Goal: Obtain resource: Download file/media

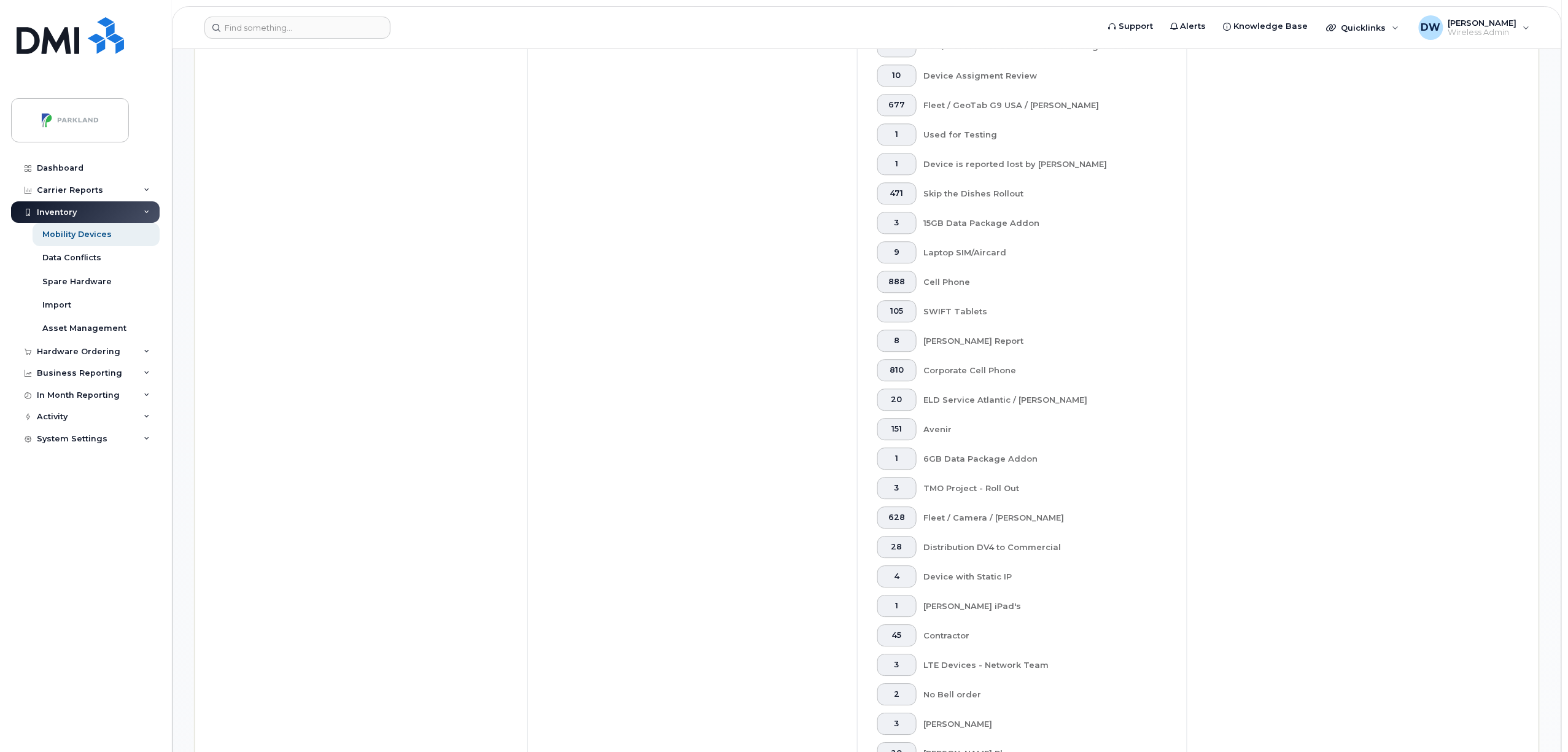
scroll to position [2117, 0]
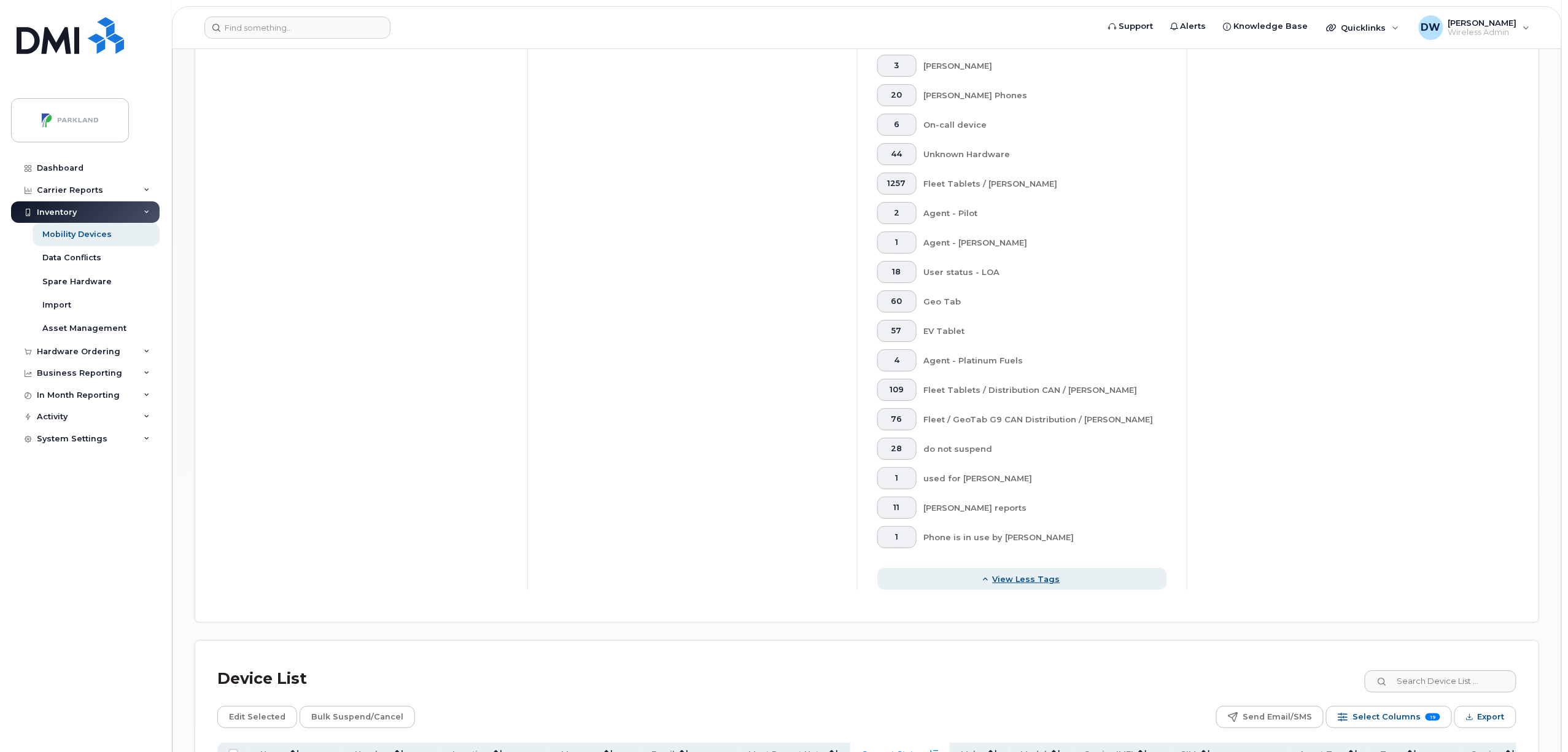
click at [1033, 579] on span "View less tags" at bounding box center [1026, 579] width 68 height 12
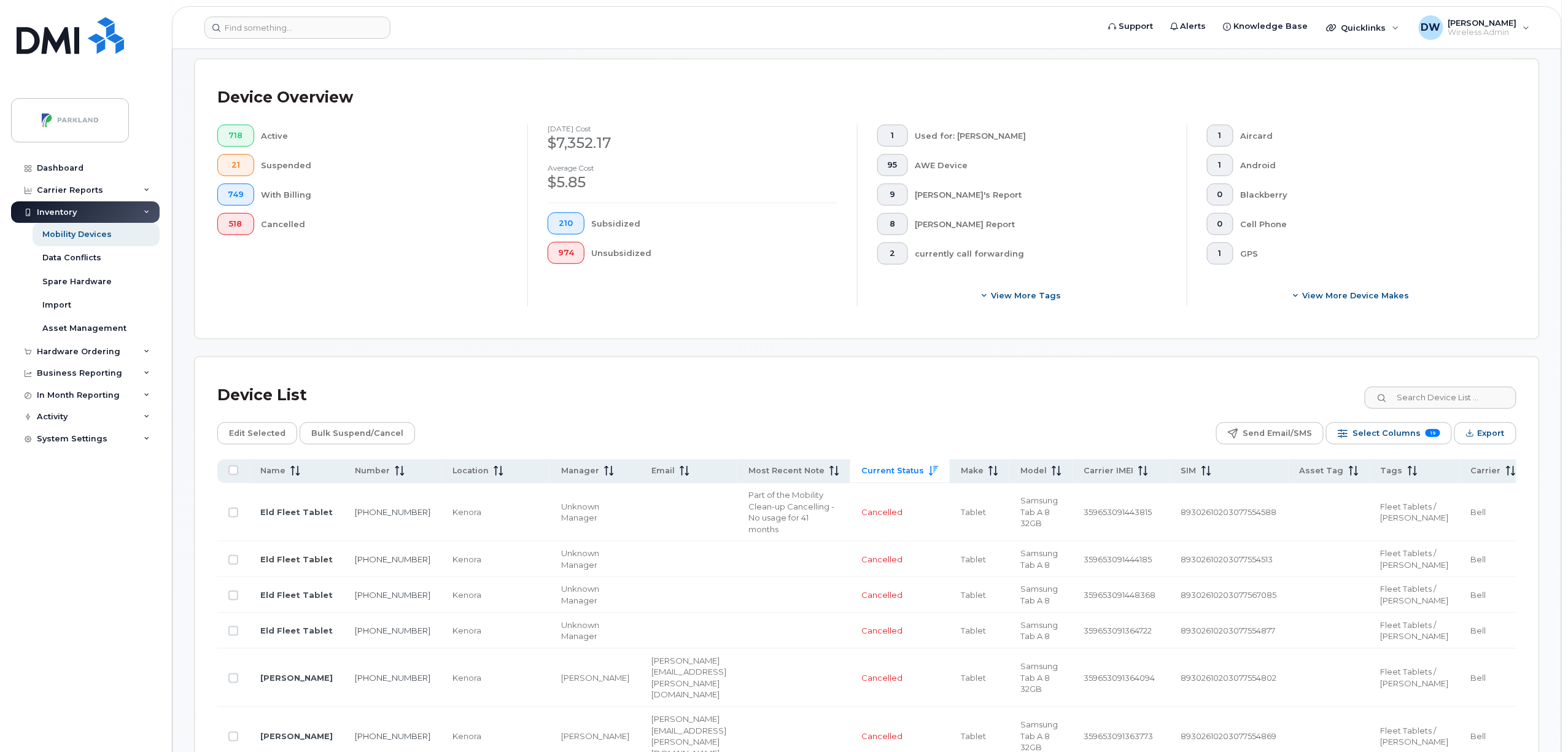
scroll to position [238, 0]
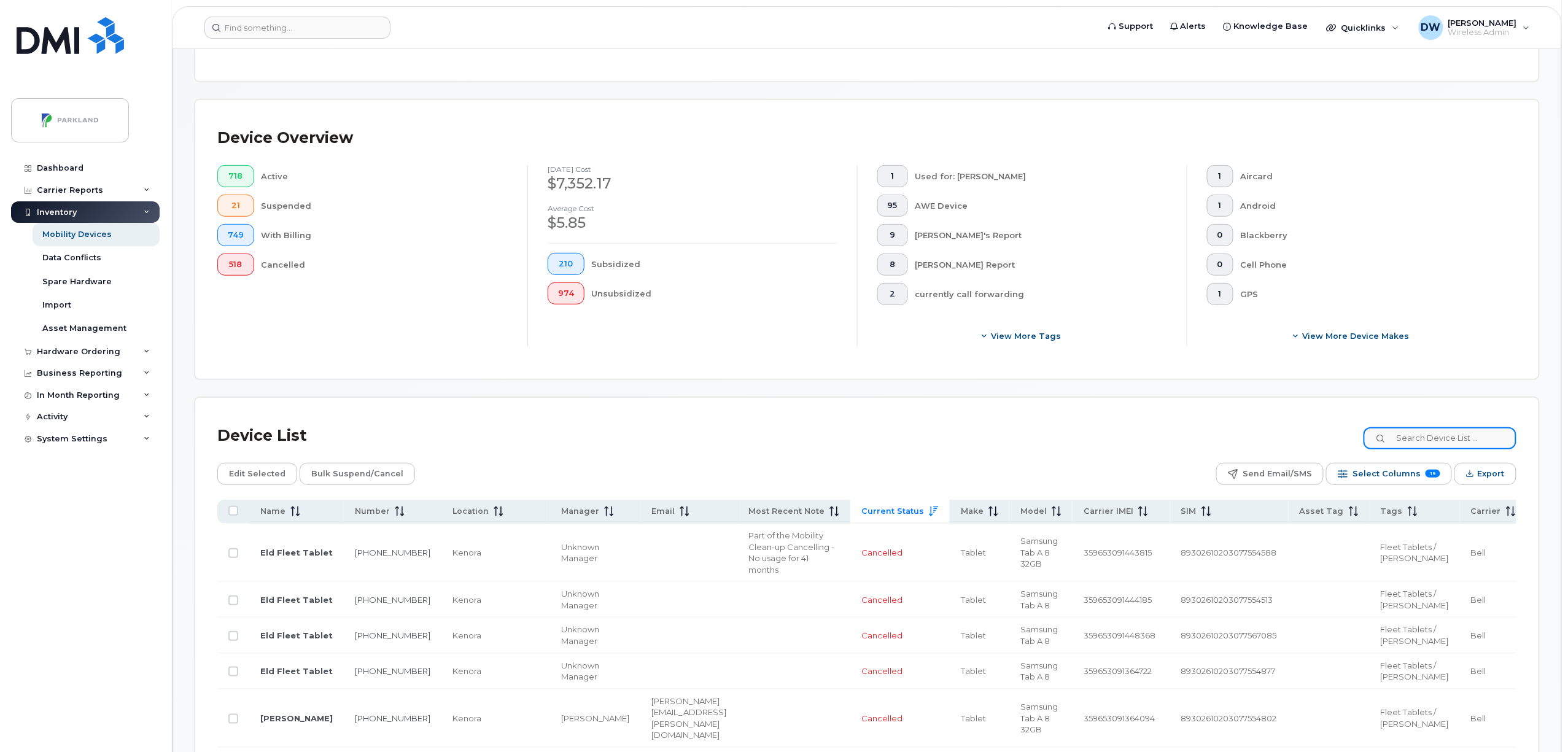
click at [1430, 439] on input at bounding box center [1440, 439] width 153 height 22
click at [145, 417] on icon at bounding box center [146, 416] width 6 height 6
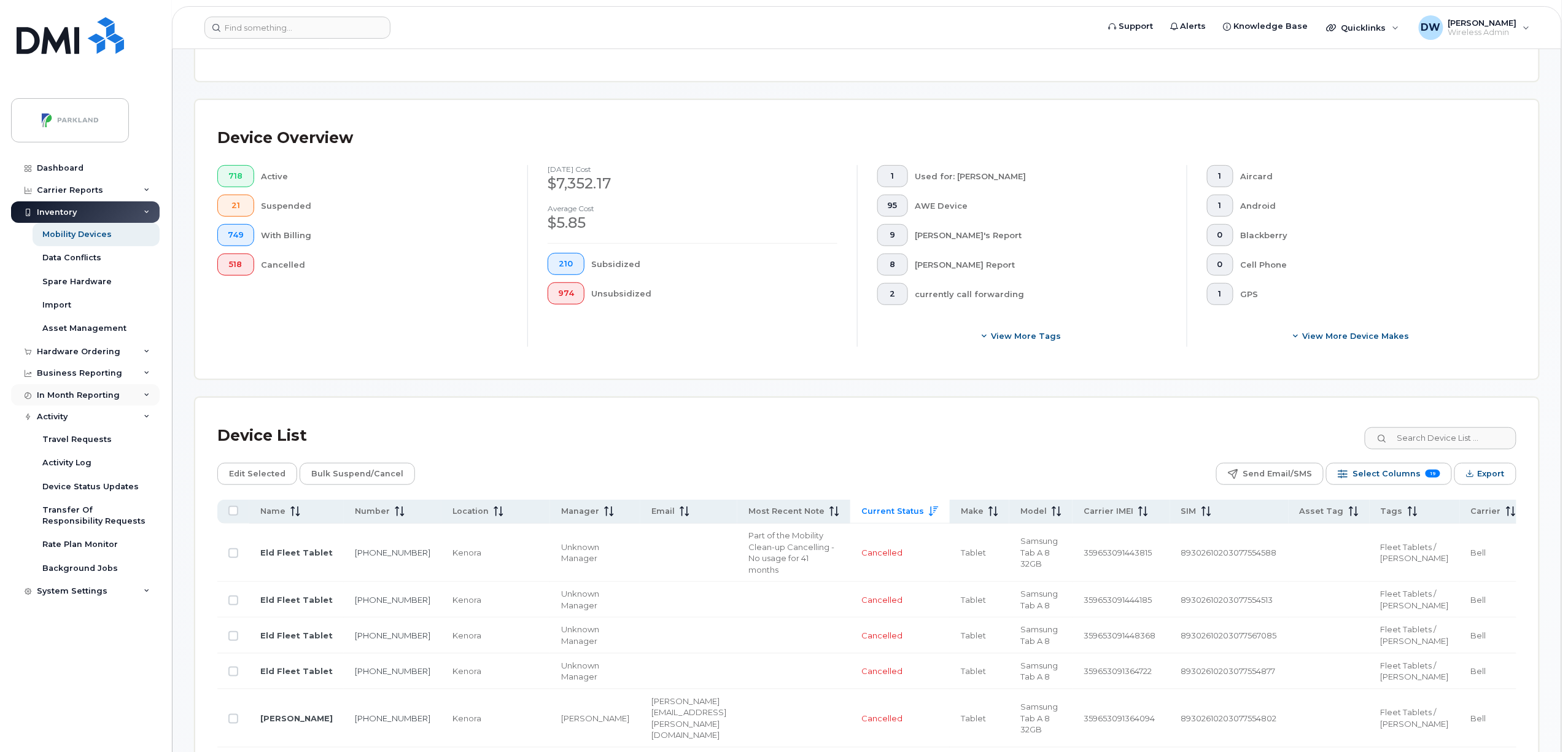
click at [145, 394] on icon at bounding box center [146, 395] width 6 height 6
click at [144, 379] on div "Business Reporting" at bounding box center [86, 373] width 149 height 22
click at [81, 440] on div "Data Usage" at bounding box center [67, 441] width 49 height 11
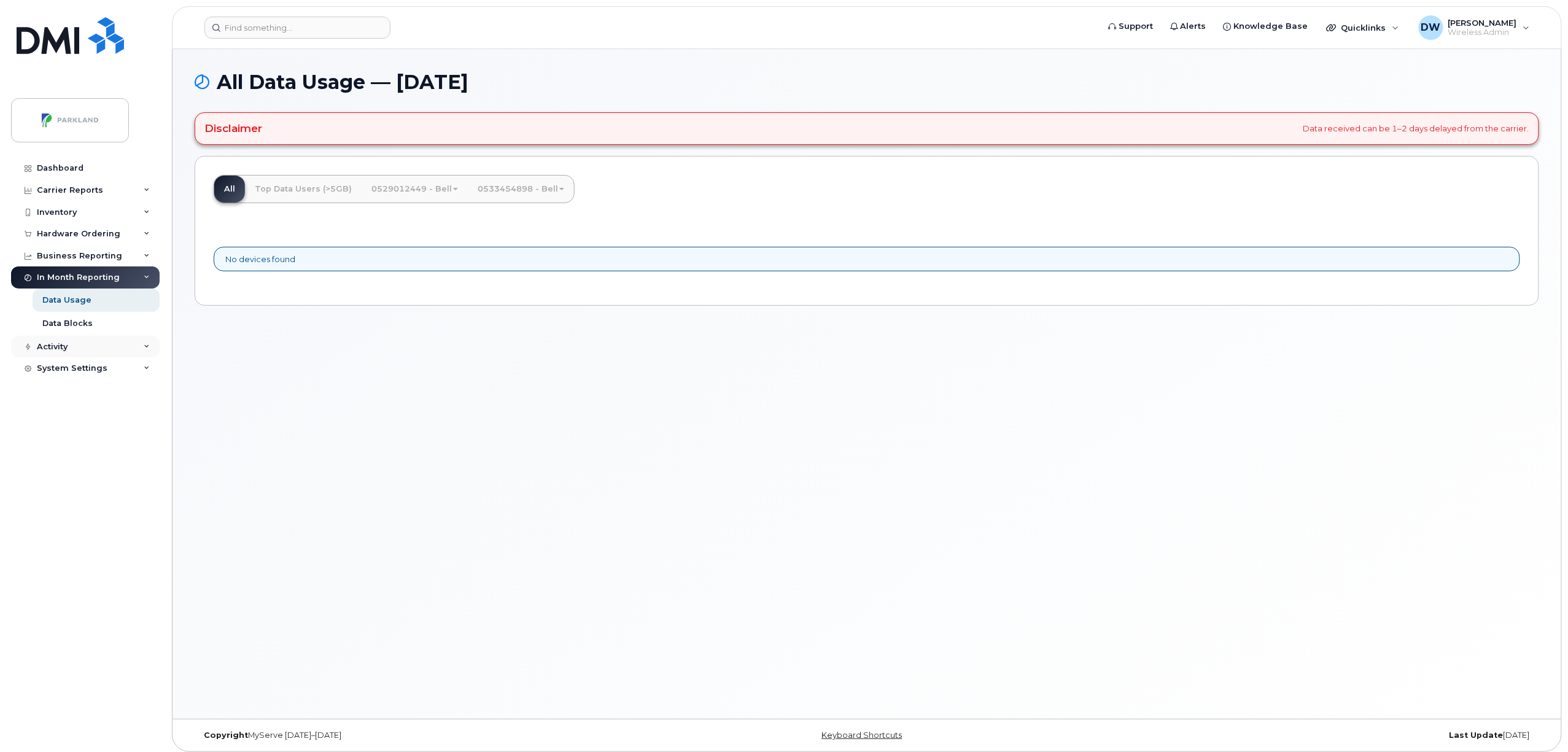
click at [146, 346] on icon at bounding box center [146, 346] width 6 height 6
click at [148, 252] on div "Business Reporting" at bounding box center [86, 256] width 149 height 22
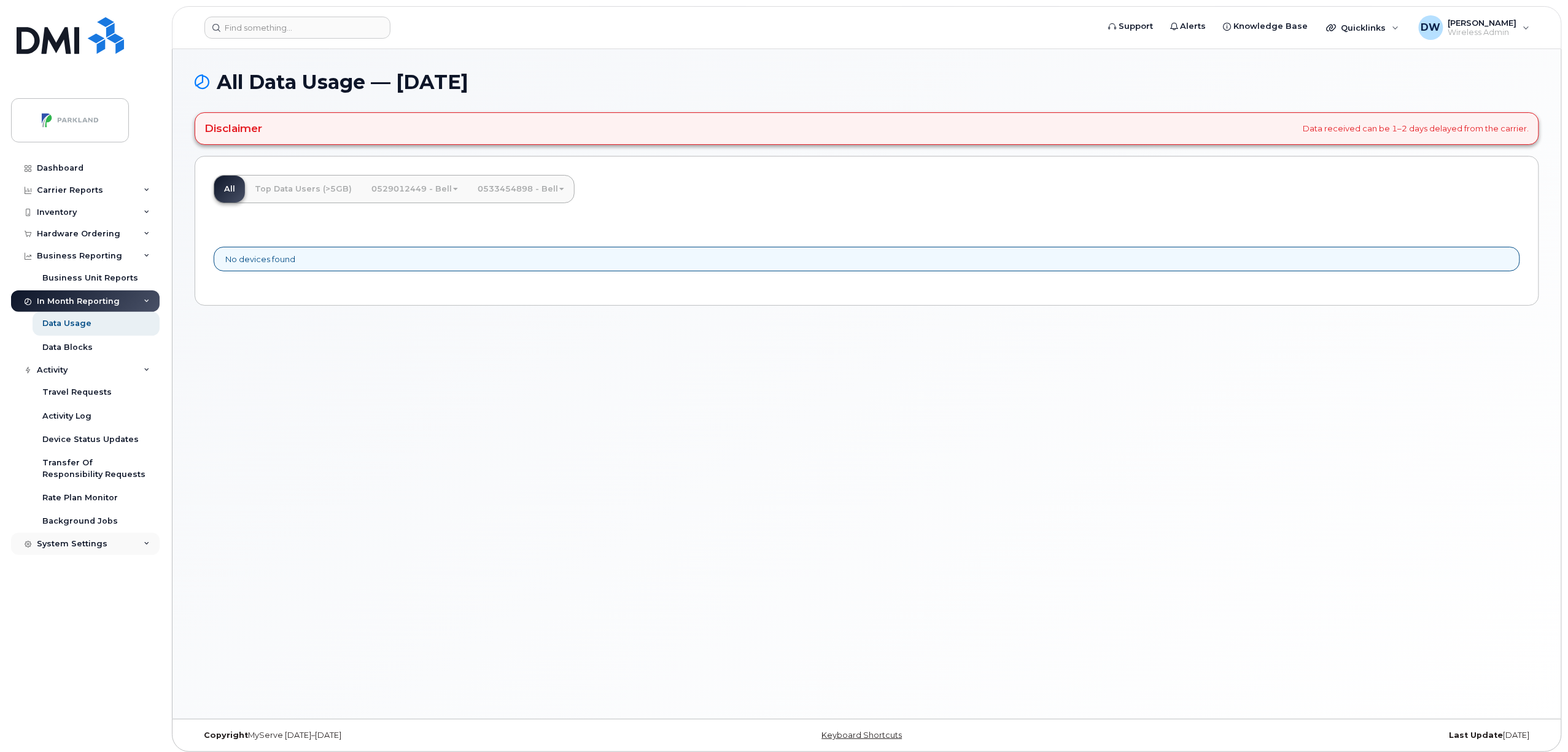
click at [145, 544] on icon at bounding box center [146, 543] width 6 height 6
click at [136, 192] on div "Carrier Reports" at bounding box center [86, 190] width 149 height 22
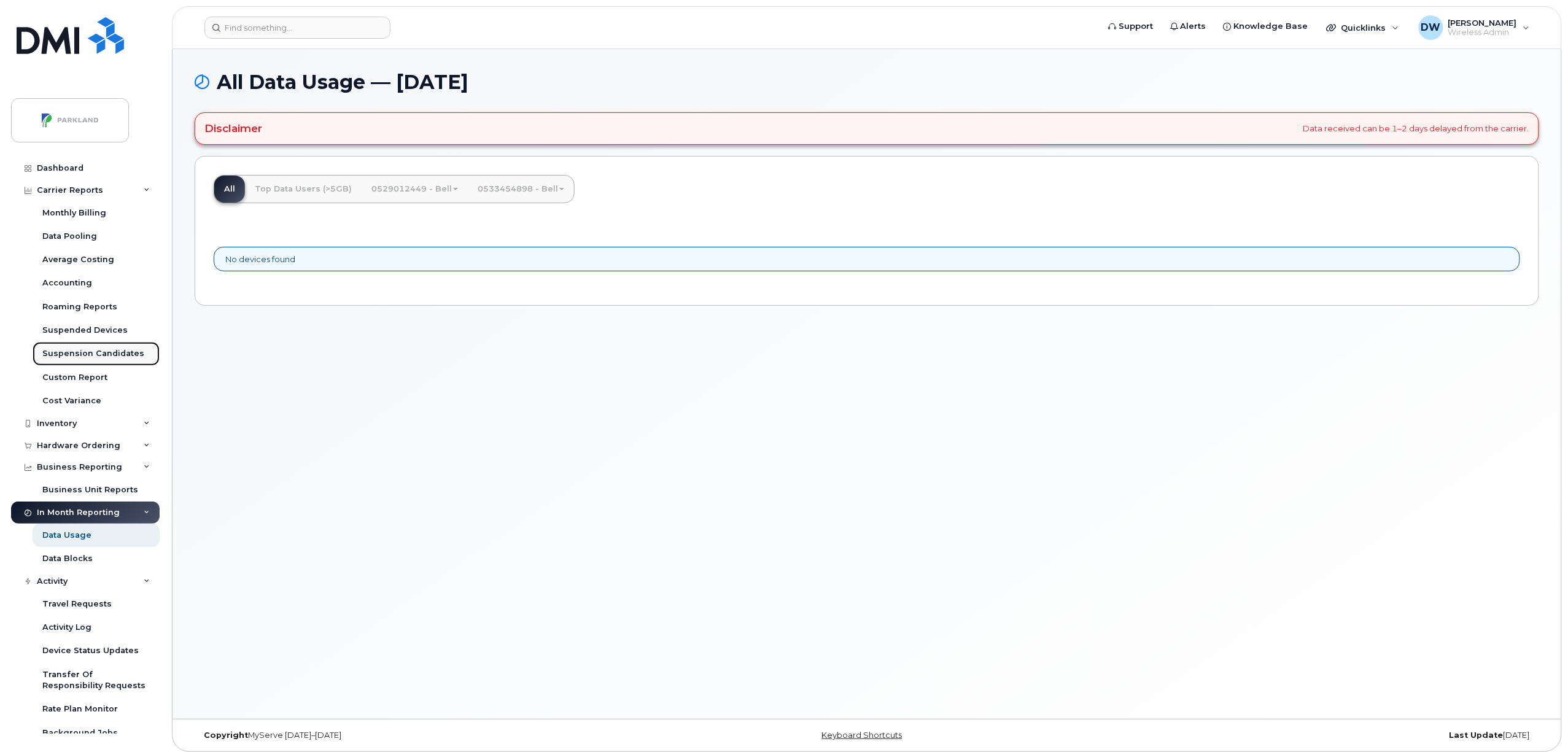
click at [102, 354] on div "Suspension Candidates" at bounding box center [93, 353] width 102 height 11
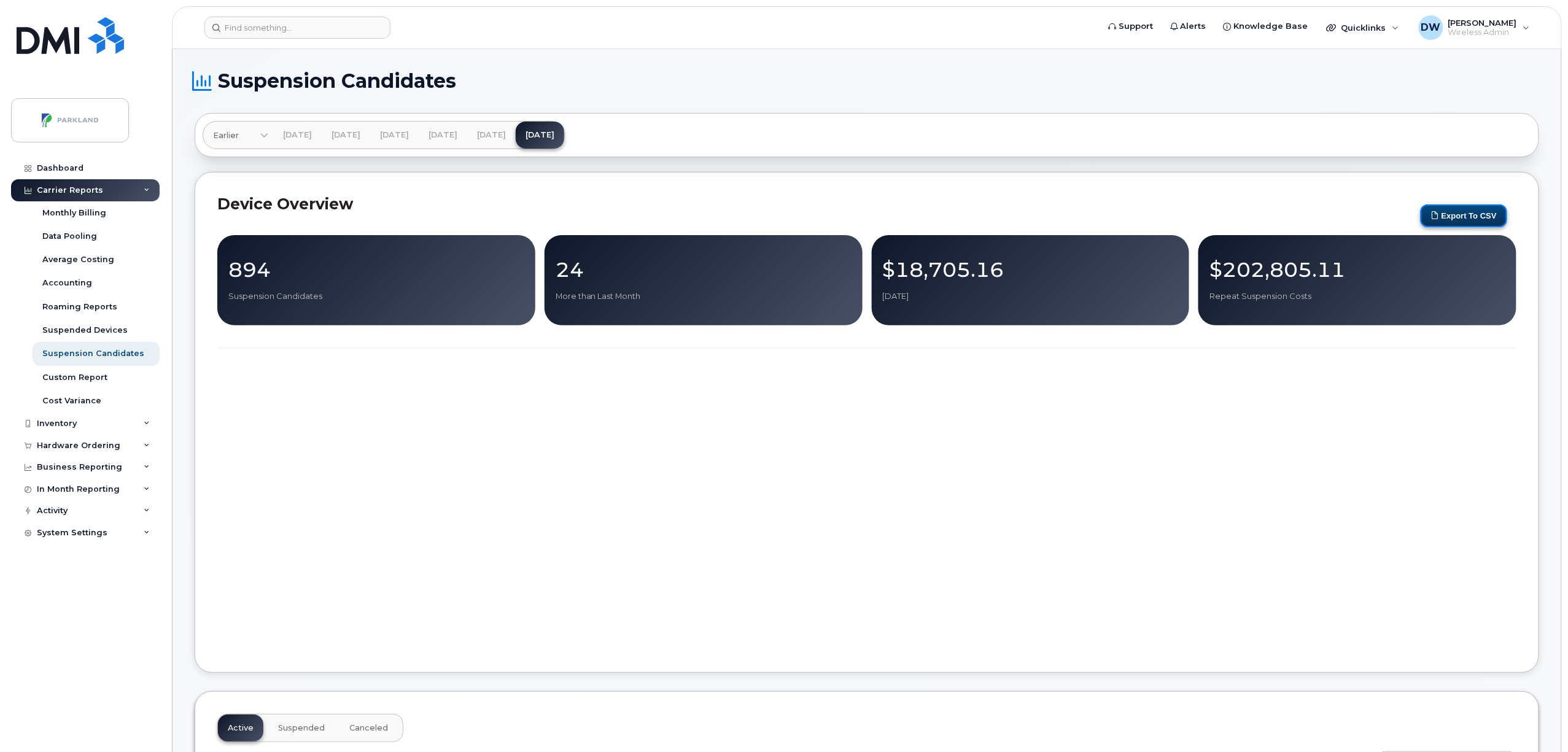
click at [1469, 211] on button "Export to CSV" at bounding box center [1463, 215] width 86 height 22
click at [1467, 214] on button "Export to CSV" at bounding box center [1463, 215] width 86 height 22
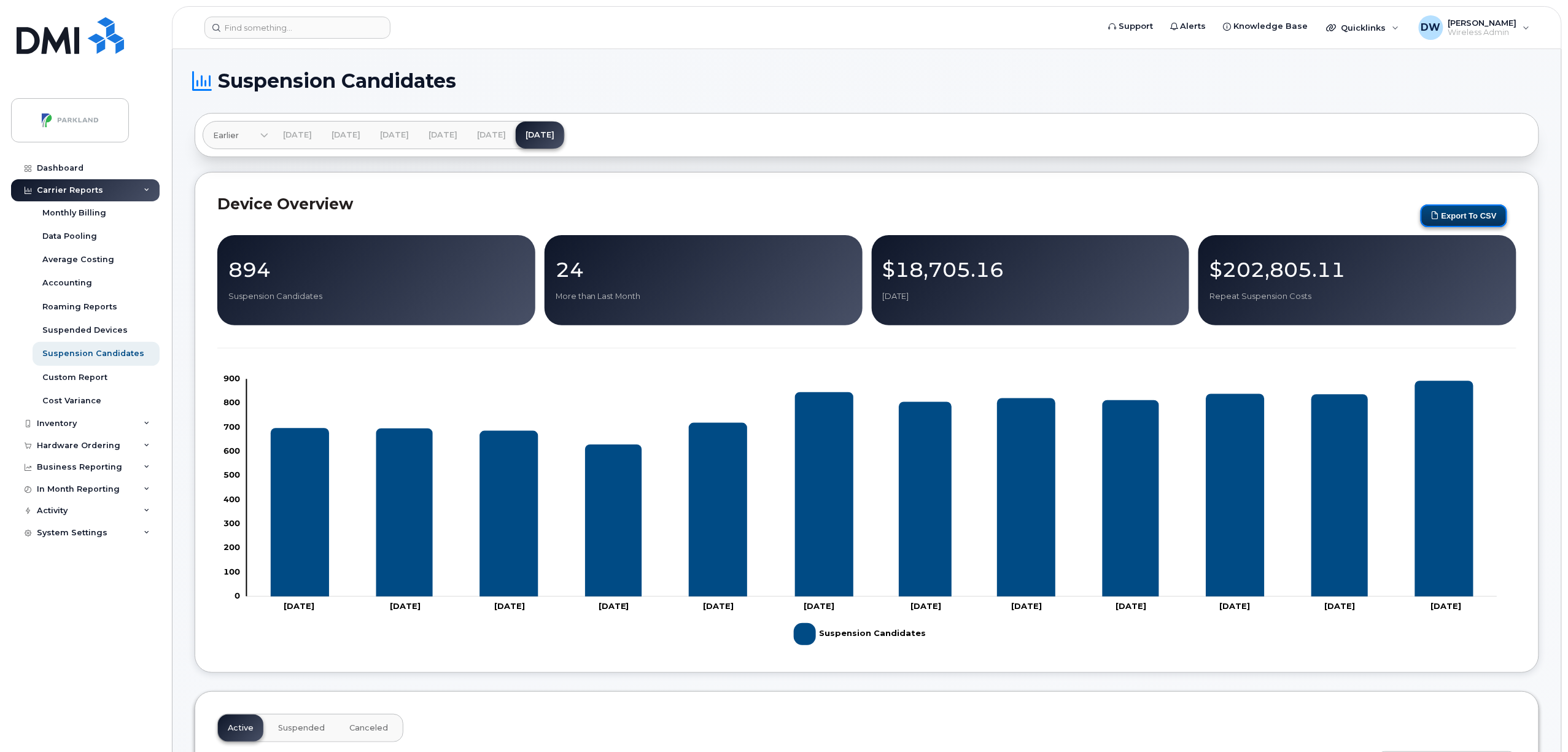
click at [1467, 219] on button "Export to CSV" at bounding box center [1463, 215] width 86 height 22
click at [1462, 212] on button "Export to CSV" at bounding box center [1463, 215] width 86 height 22
